Goal: Information Seeking & Learning: Learn about a topic

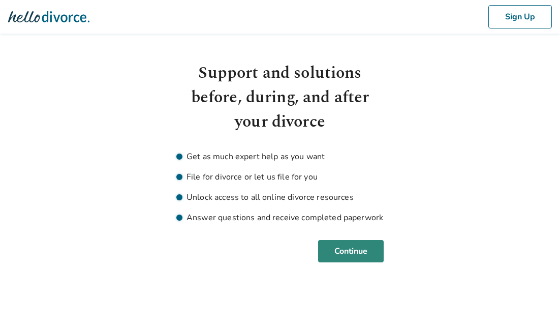
click at [348, 255] on button "Continue" at bounding box center [351, 251] width 66 height 22
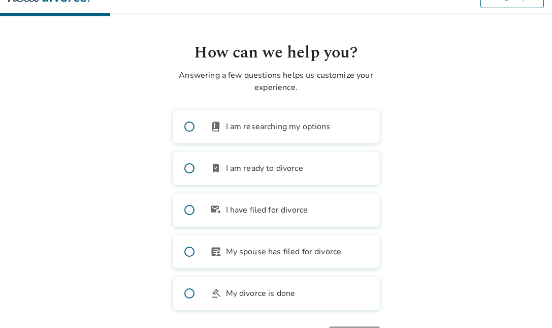
scroll to position [15, 0]
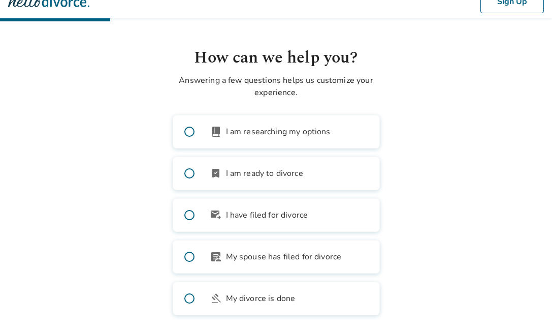
click at [318, 136] on span "I am researching my options" at bounding box center [278, 131] width 105 height 12
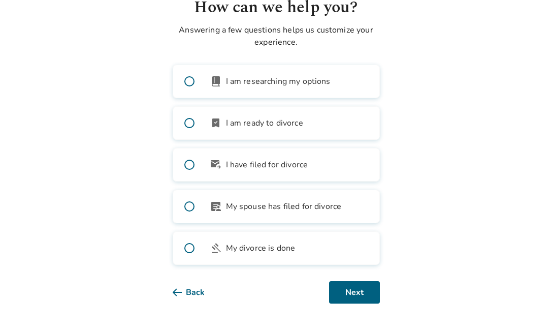
scroll to position [66, 0]
click at [350, 293] on button "Next" at bounding box center [354, 292] width 51 height 22
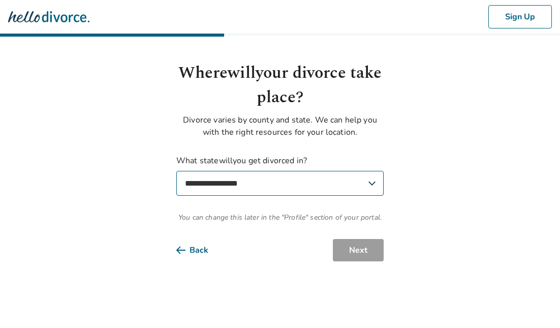
select select "**"
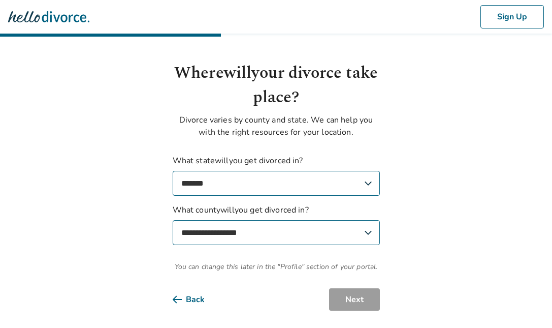
select select "****"
click at [356, 301] on button "Next" at bounding box center [354, 299] width 51 height 22
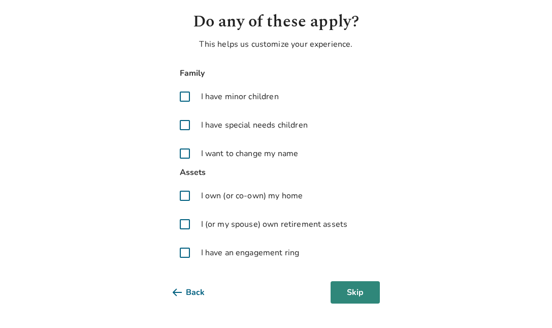
scroll to position [51, 0]
click at [283, 203] on label "I own (or co-own) my home" at bounding box center [276, 195] width 207 height 24
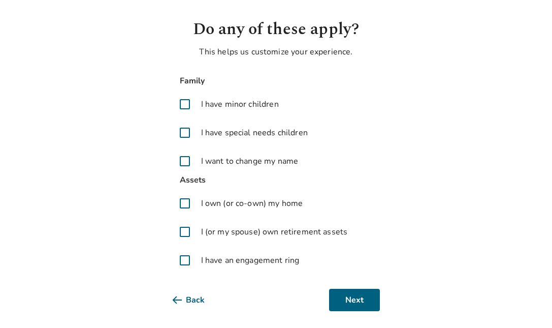
click at [222, 234] on span "I (or my spouse) own retirement assets" at bounding box center [274, 232] width 147 height 12
click at [365, 302] on button "Next" at bounding box center [354, 300] width 51 height 22
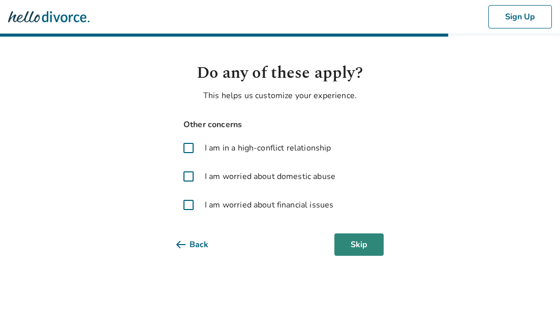
click at [356, 249] on button "Skip" at bounding box center [358, 244] width 49 height 22
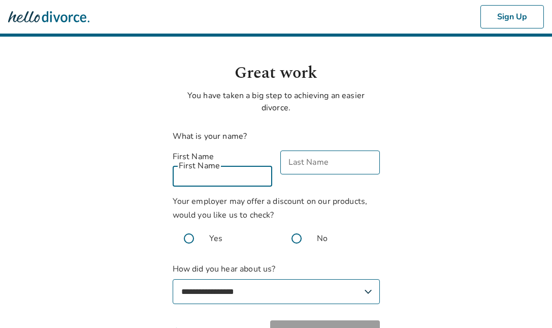
click at [259, 172] on input "First Name" at bounding box center [223, 175] width 100 height 24
type input "*********"
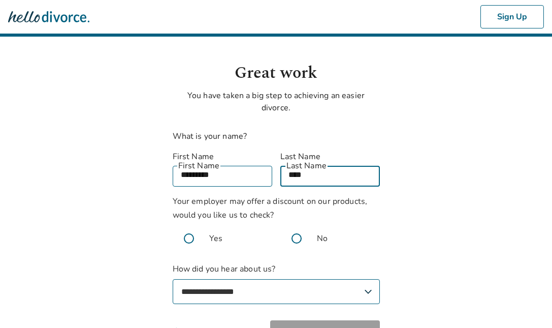
type input "****"
click at [392, 213] on body "**********" at bounding box center [276, 191] width 552 height 383
click at [190, 227] on span at bounding box center [189, 238] width 33 height 33
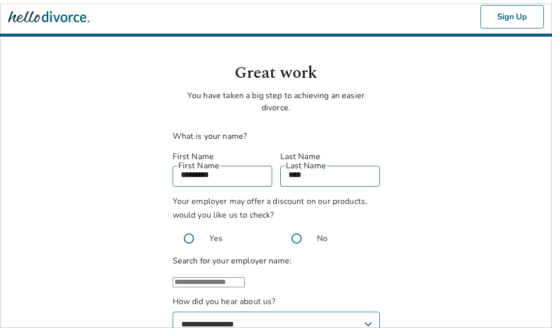
click at [232, 279] on input "text" at bounding box center [209, 282] width 72 height 10
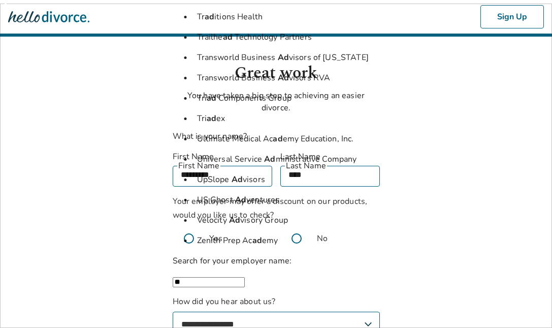
type input "*"
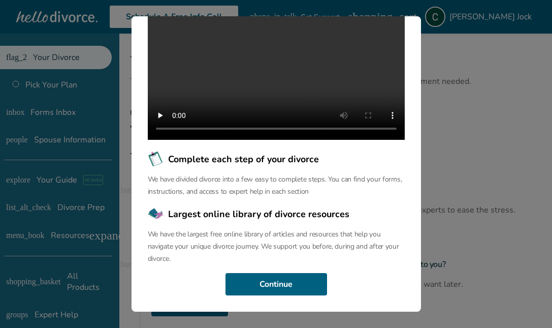
scroll to position [145, 0]
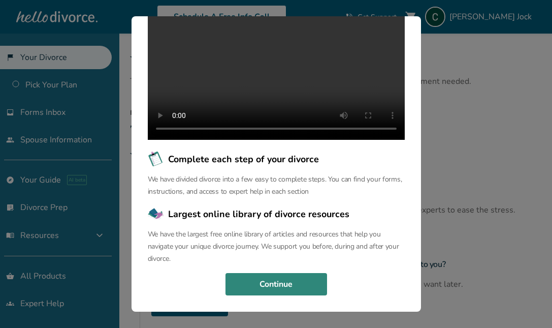
click at [288, 287] on button "Continue" at bounding box center [277, 284] width 102 height 22
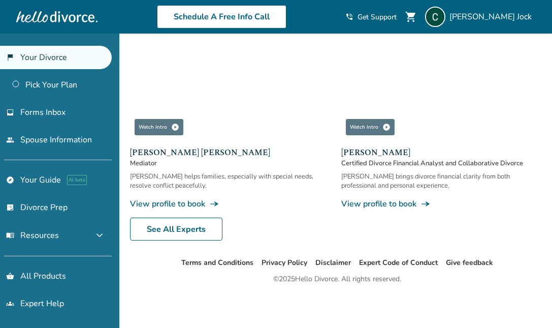
scroll to position [642, 0]
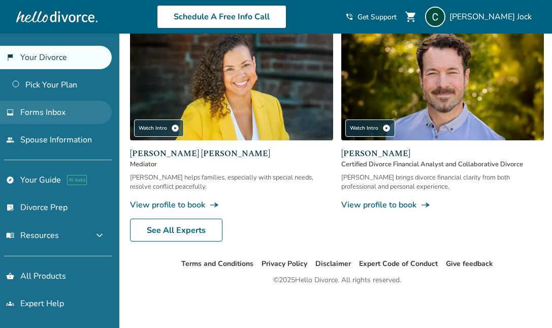
click at [76, 115] on link "inbox Forms Inbox" at bounding box center [56, 112] width 112 height 23
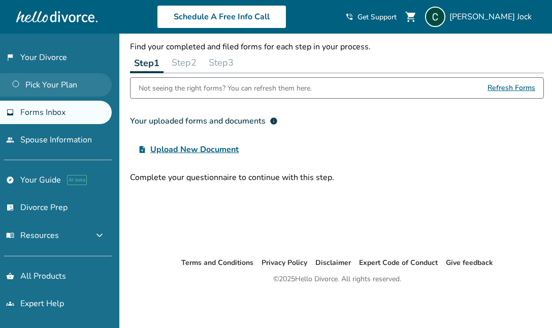
click at [70, 89] on link "Pick Your Plan" at bounding box center [56, 84] width 112 height 23
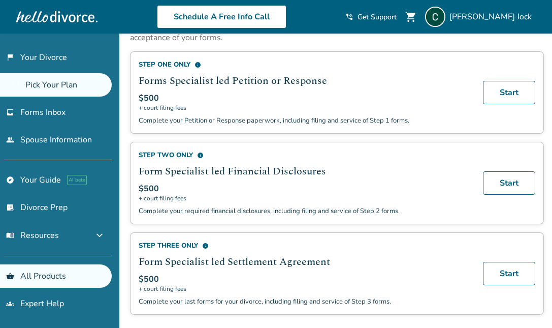
scroll to position [307, 0]
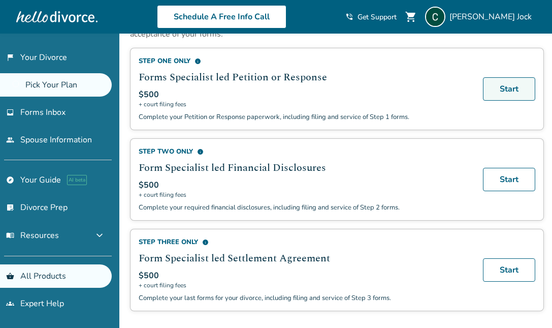
click at [513, 86] on link "Start" at bounding box center [509, 88] width 52 height 23
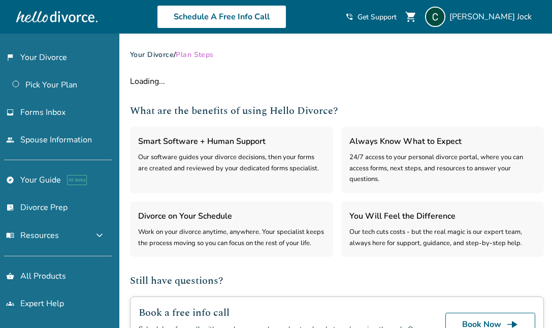
select select "***"
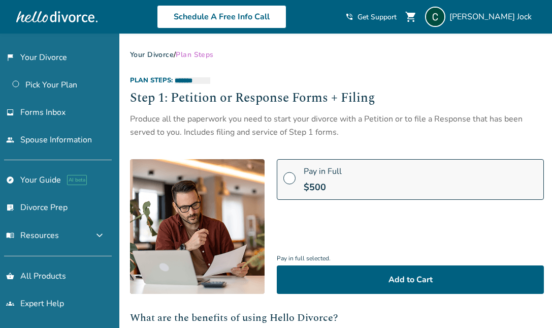
click at [198, 57] on span "Plan Steps" at bounding box center [195, 55] width 38 height 10
click at [157, 56] on link "Your Divorce" at bounding box center [152, 55] width 44 height 10
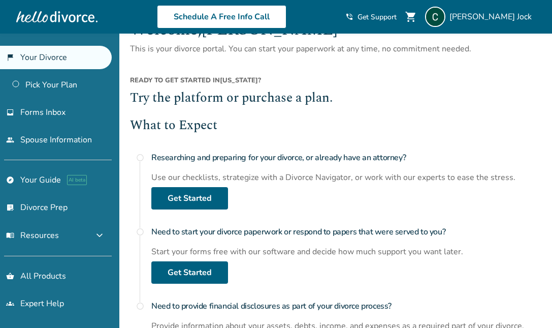
scroll to position [34, 0]
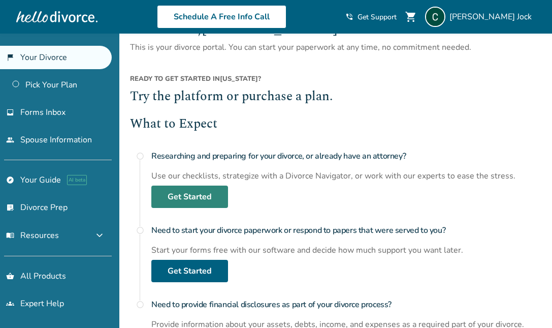
click at [205, 194] on link "Get Started" at bounding box center [189, 196] width 77 height 22
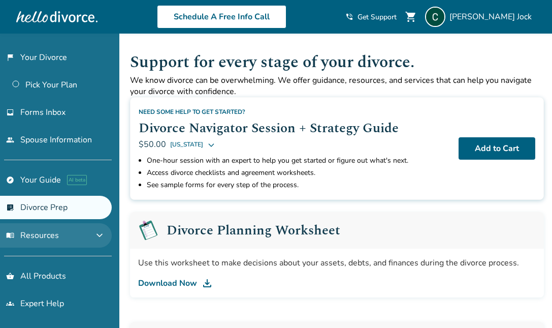
click at [100, 238] on button "menu_book Resources expand_more" at bounding box center [56, 235] width 112 height 24
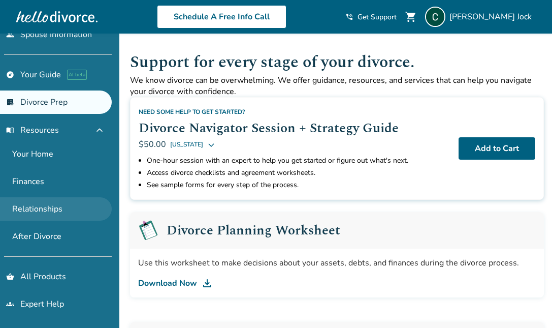
scroll to position [105, 0]
click at [55, 207] on link "Relationships" at bounding box center [56, 208] width 112 height 23
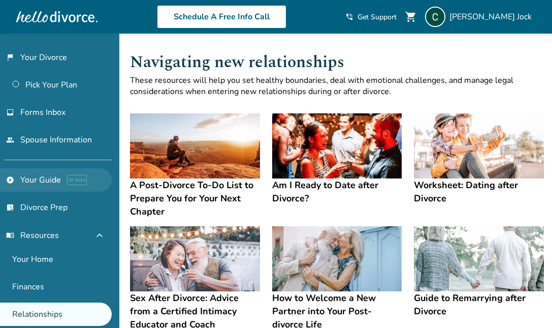
click at [52, 178] on link "explore Your Guide AI beta" at bounding box center [56, 179] width 112 height 23
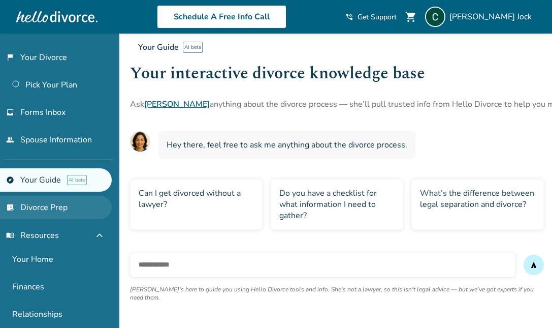
click at [45, 209] on link "list_alt_check Divorce Prep" at bounding box center [56, 207] width 112 height 23
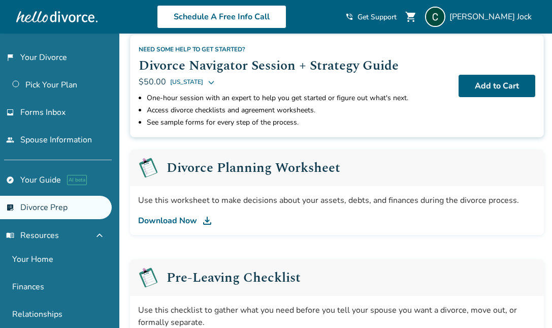
scroll to position [65, 0]
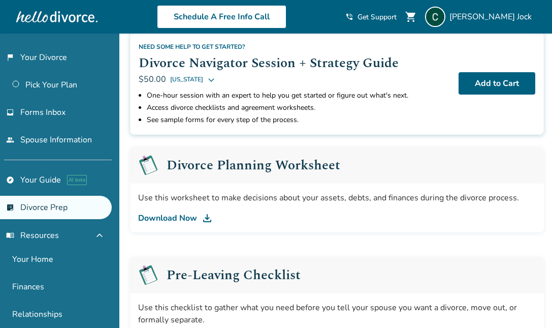
click at [206, 218] on img at bounding box center [207, 218] width 12 height 12
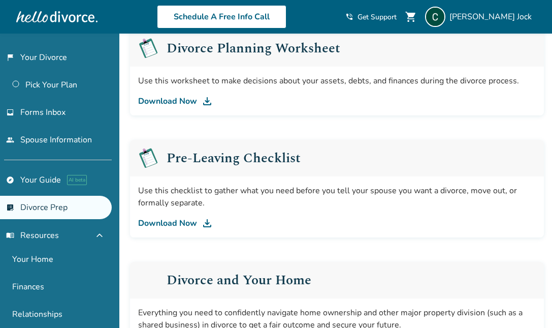
scroll to position [184, 0]
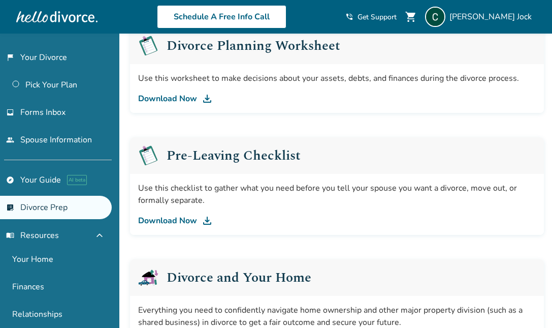
click at [207, 220] on img at bounding box center [207, 220] width 12 height 12
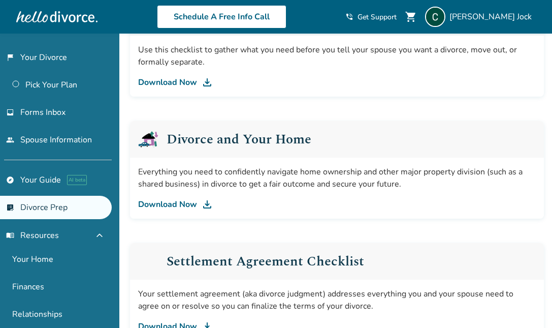
scroll to position [334, 0]
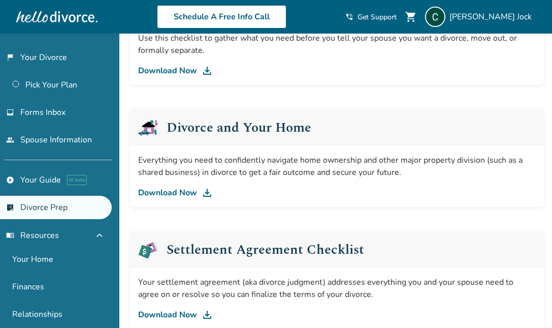
click at [207, 194] on img at bounding box center [207, 192] width 12 height 12
